Goal: Check status: Check status

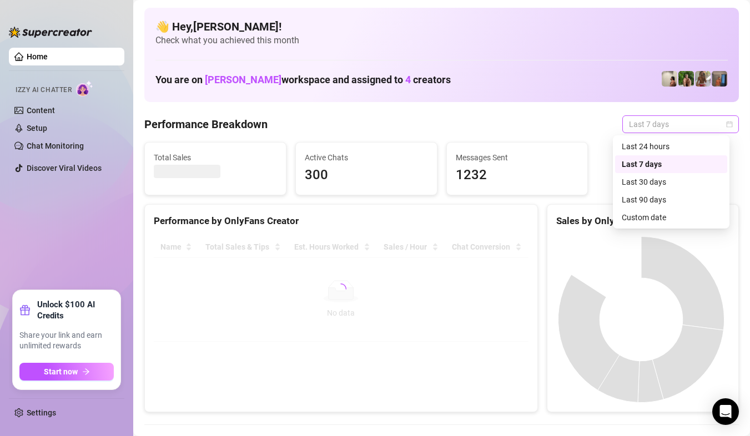
click at [653, 127] on span "Last 7 days" at bounding box center [680, 124] width 103 height 17
click at [644, 217] on div "Custom date" at bounding box center [671, 218] width 99 height 12
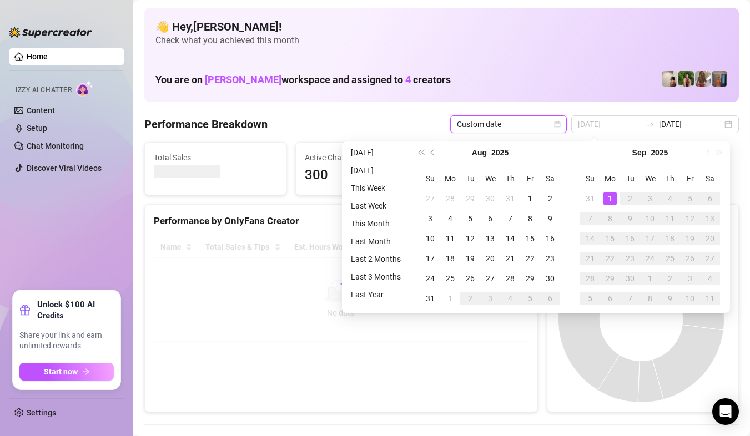
type input "[DATE]"
click at [610, 201] on div "1" at bounding box center [610, 198] width 13 height 13
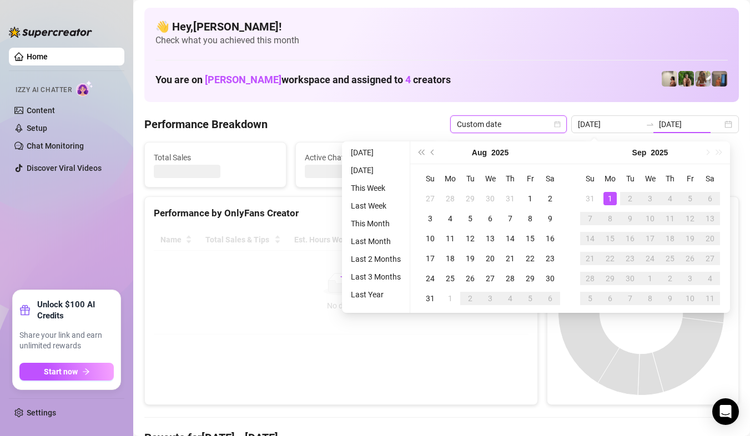
type input "[DATE]"
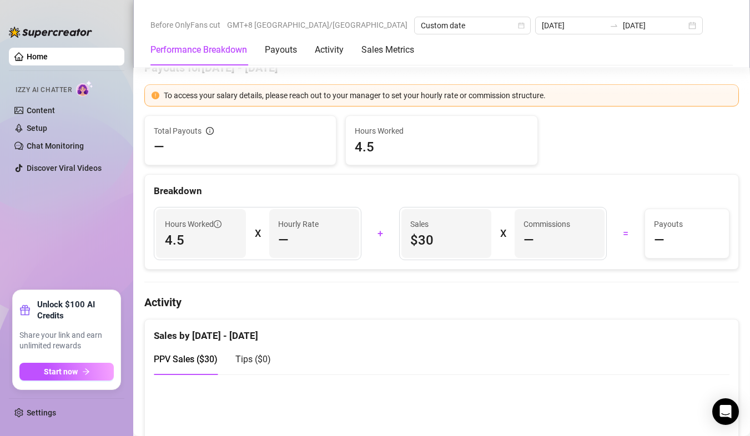
scroll to position [666, 0]
